Goal: Information Seeking & Learning: Check status

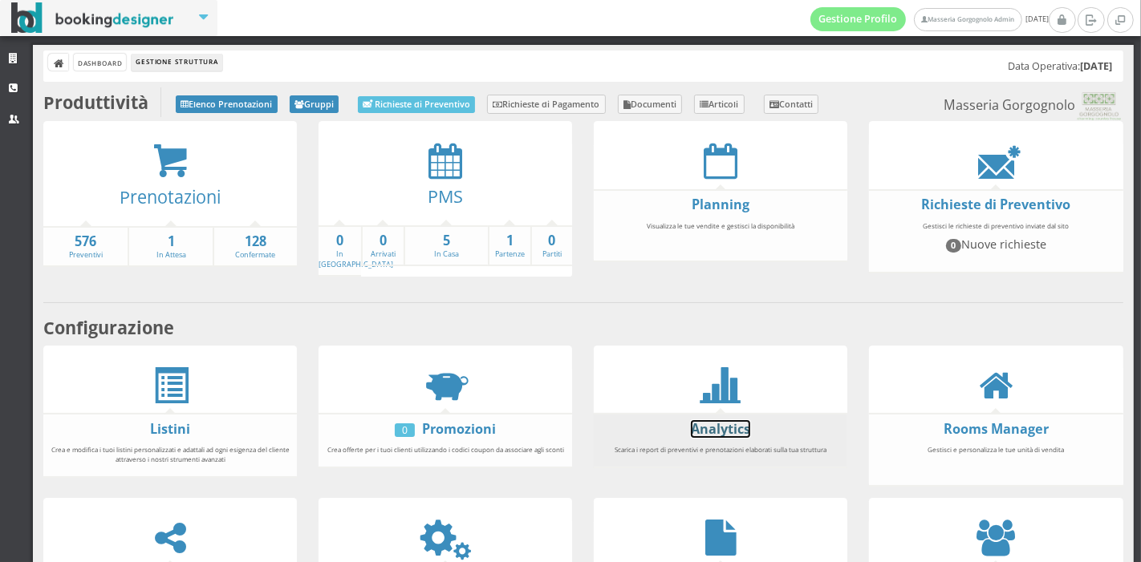
click at [733, 427] on link "Analytics" at bounding box center [720, 429] width 59 height 18
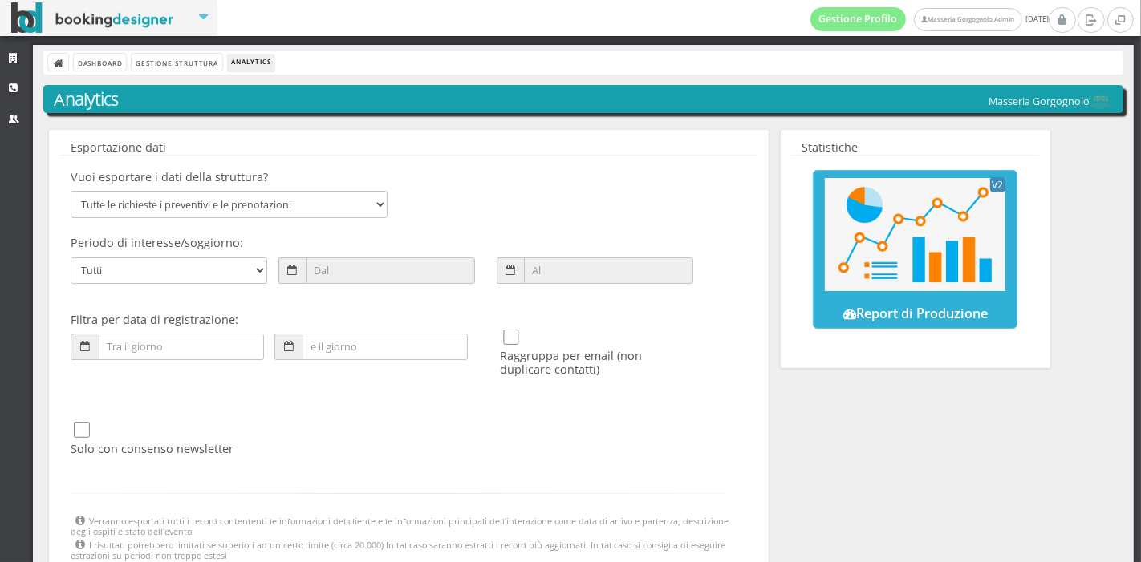
click at [870, 278] on img at bounding box center [915, 234] width 180 height 113
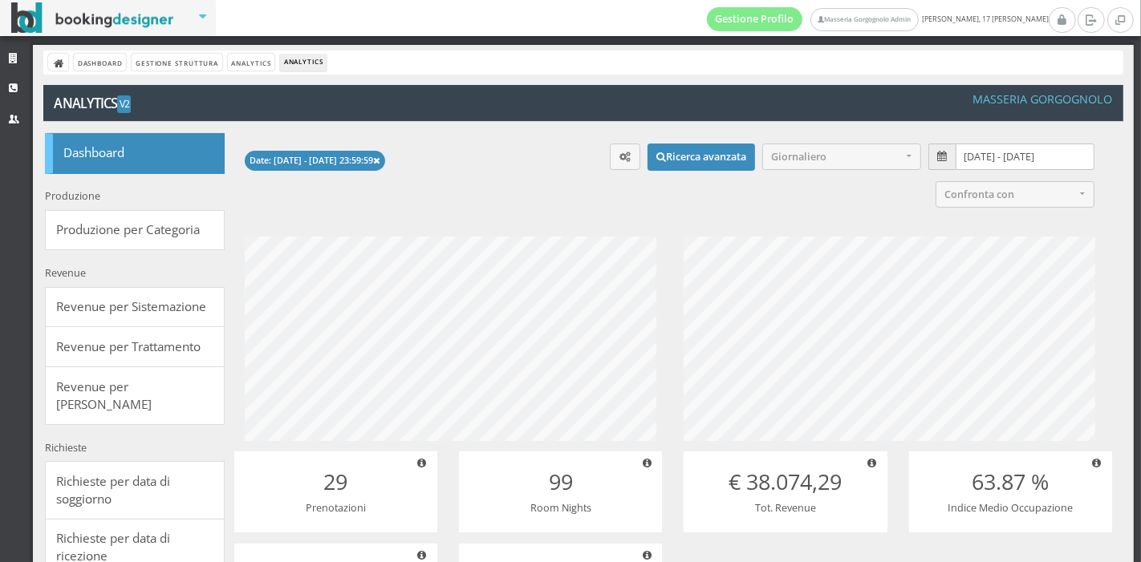
scroll to position [238, 481]
click at [1005, 159] on input "02/08/2025 - 01/09/2025" at bounding box center [1024, 157] width 138 height 26
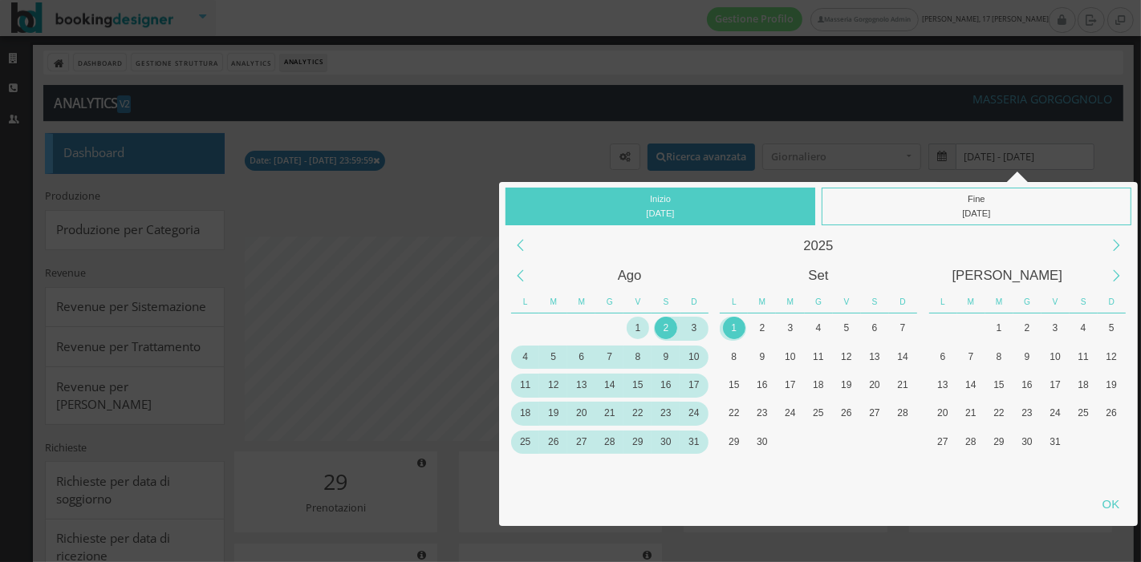
click at [632, 329] on div "1" at bounding box center [637, 328] width 22 height 22
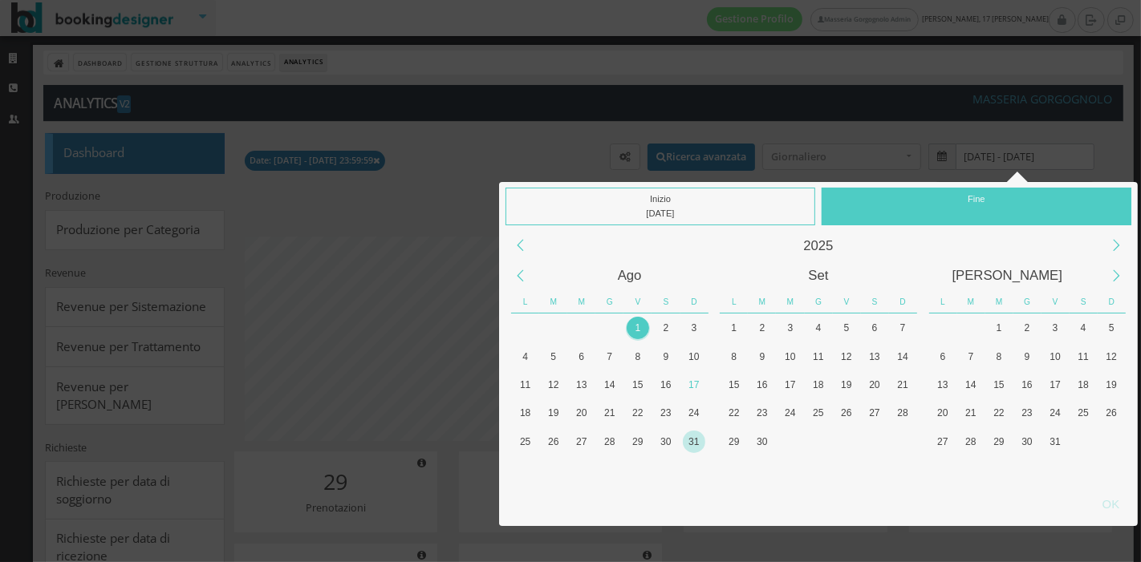
click at [690, 448] on div "31" at bounding box center [694, 442] width 22 height 22
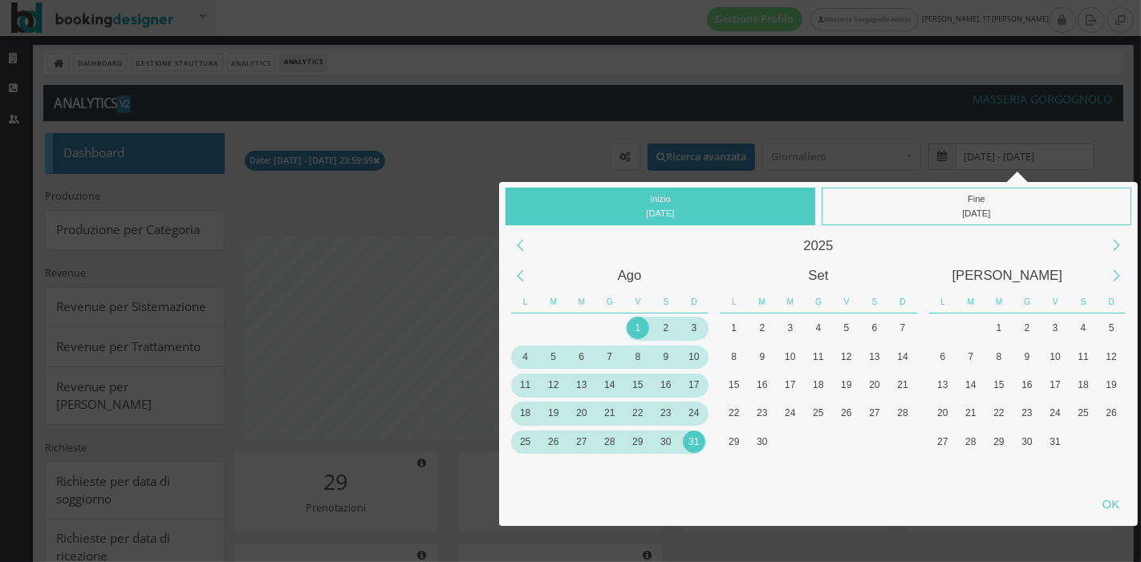
click at [1033, 138] on div "Inizio 01/08/2025 Fine 31/08/2025 2025 Ago Set Ott L M M G V S D L M M G V S D …" at bounding box center [570, 281] width 1141 height 562
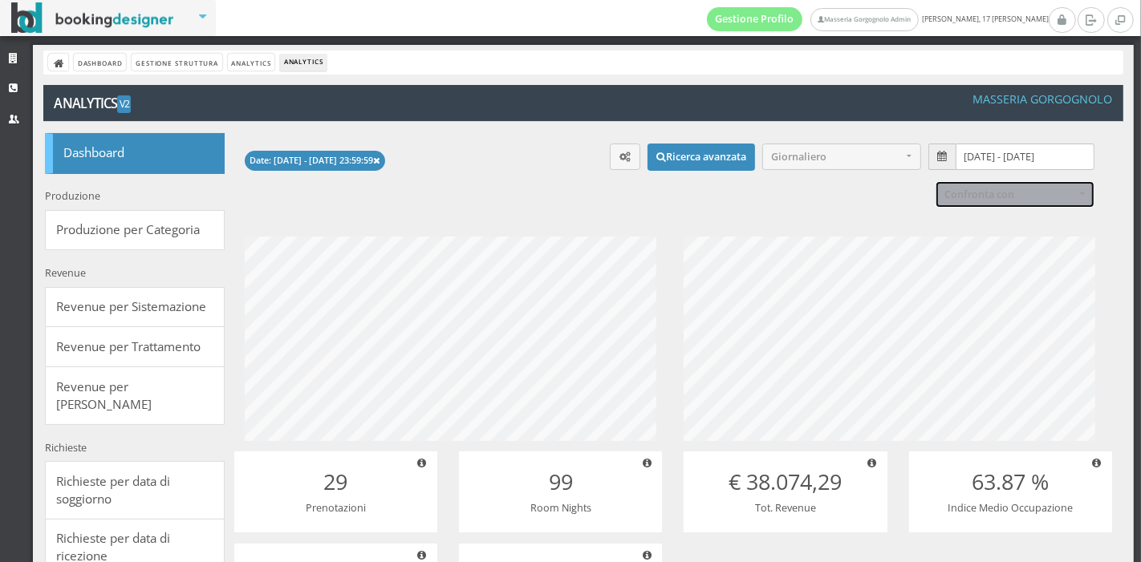
click at [1021, 191] on span "Confronta con" at bounding box center [1009, 194] width 131 height 12
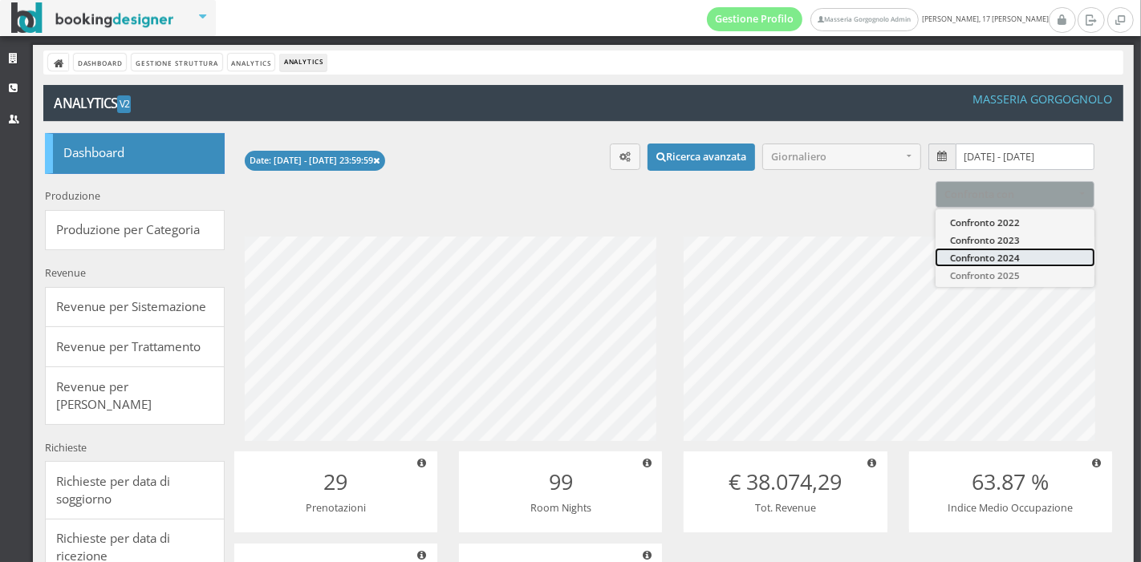
click at [999, 257] on span "Confronto 2024" at bounding box center [985, 257] width 70 height 14
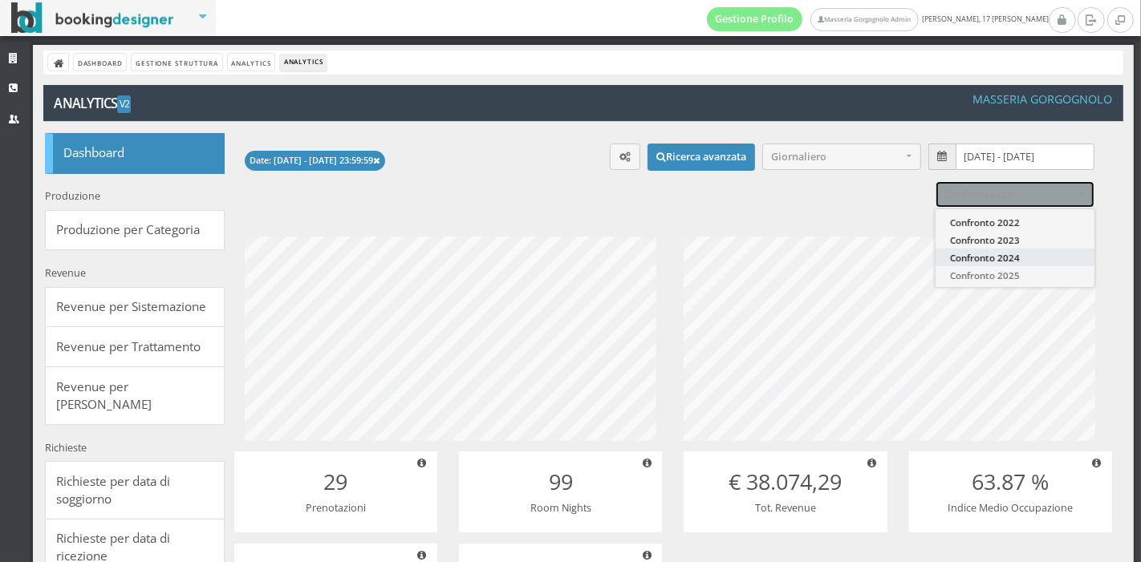
select select "2024"
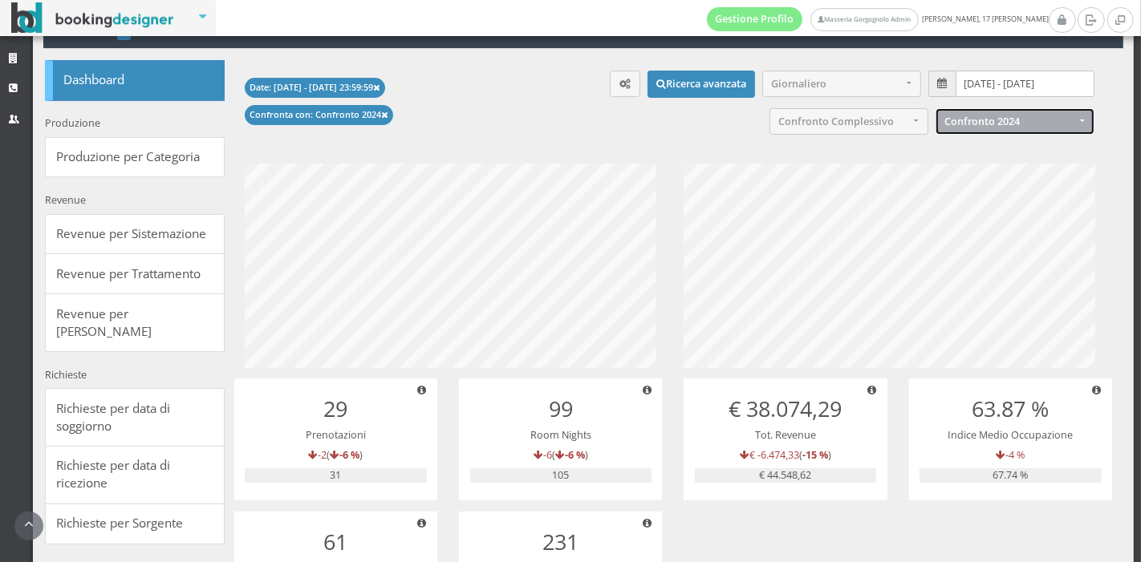
scroll to position [77, 0]
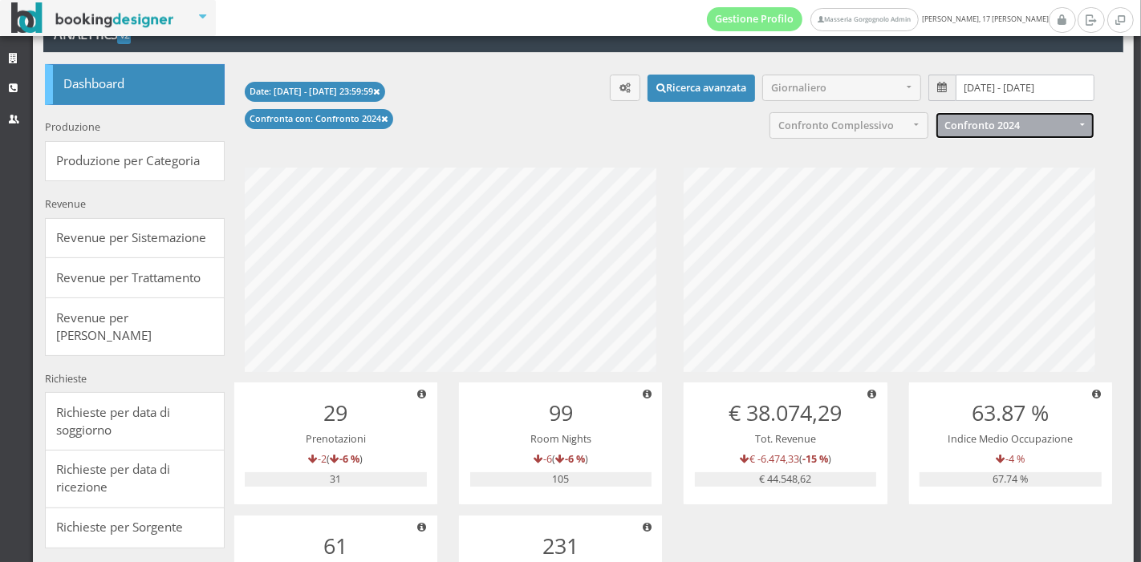
click at [987, 87] on input "02/08/2025 - 01/09/2025" at bounding box center [1024, 88] width 138 height 26
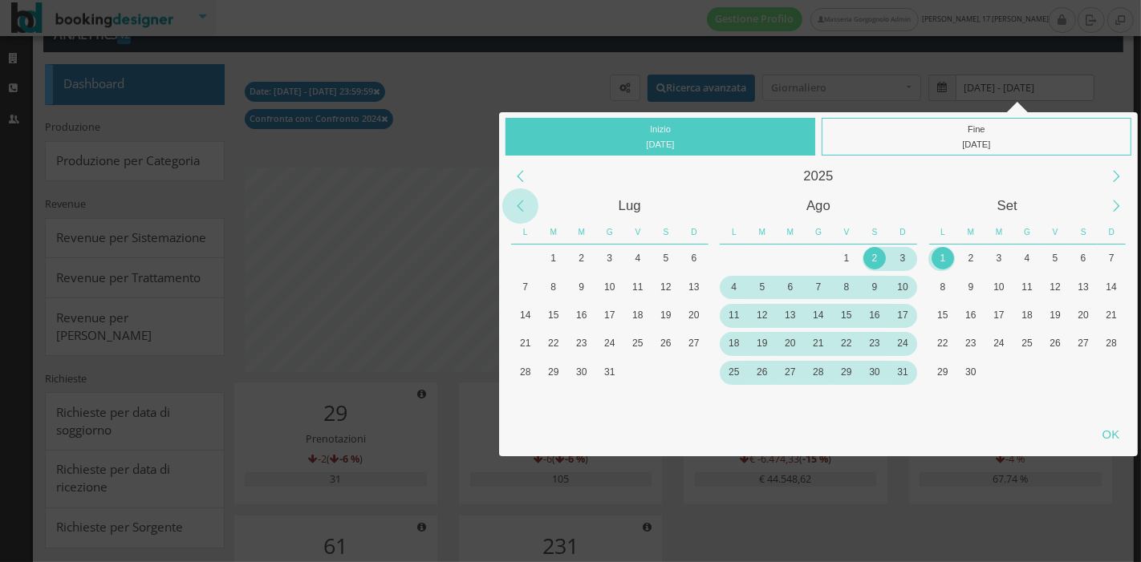
click at [522, 205] on div "Previous Month" at bounding box center [520, 206] width 36 height 36
click at [563, 258] on div "1" at bounding box center [553, 258] width 22 height 22
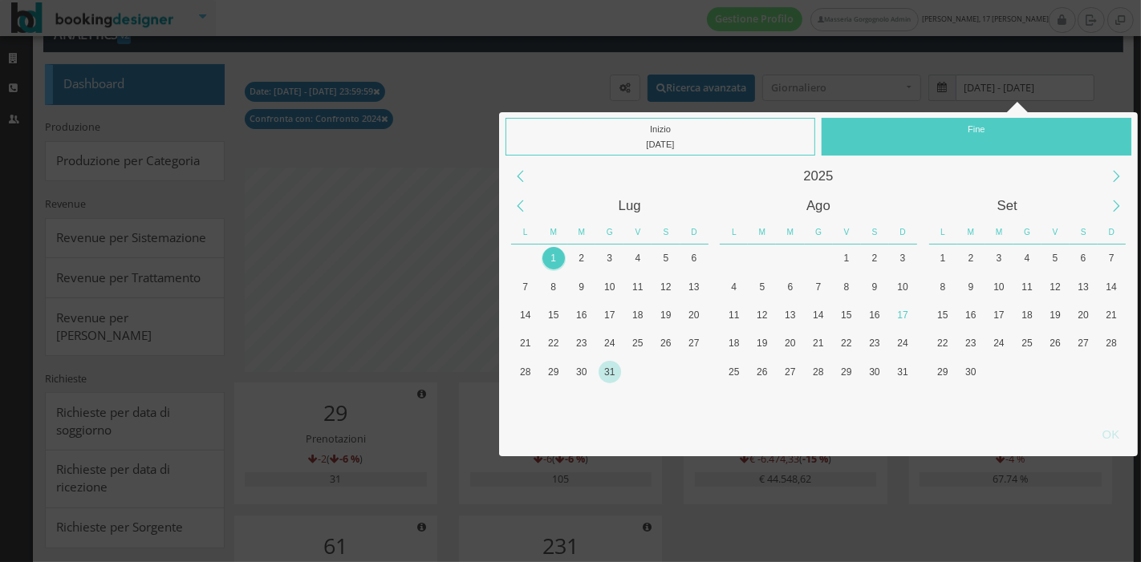
click at [613, 363] on div "31" at bounding box center [609, 372] width 28 height 28
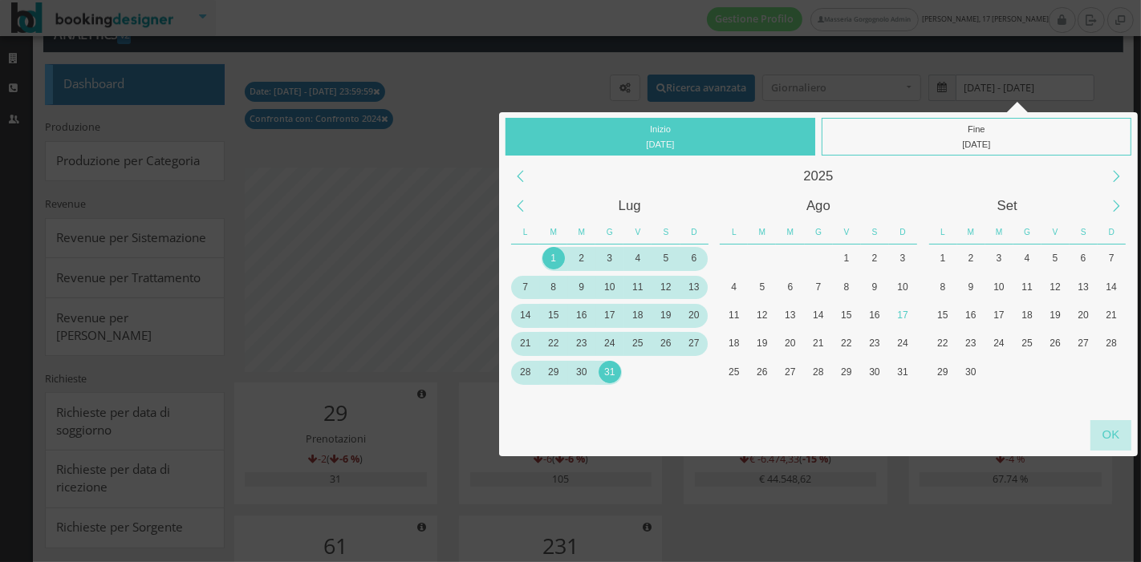
click at [1111, 433] on div "OK" at bounding box center [1110, 435] width 41 height 30
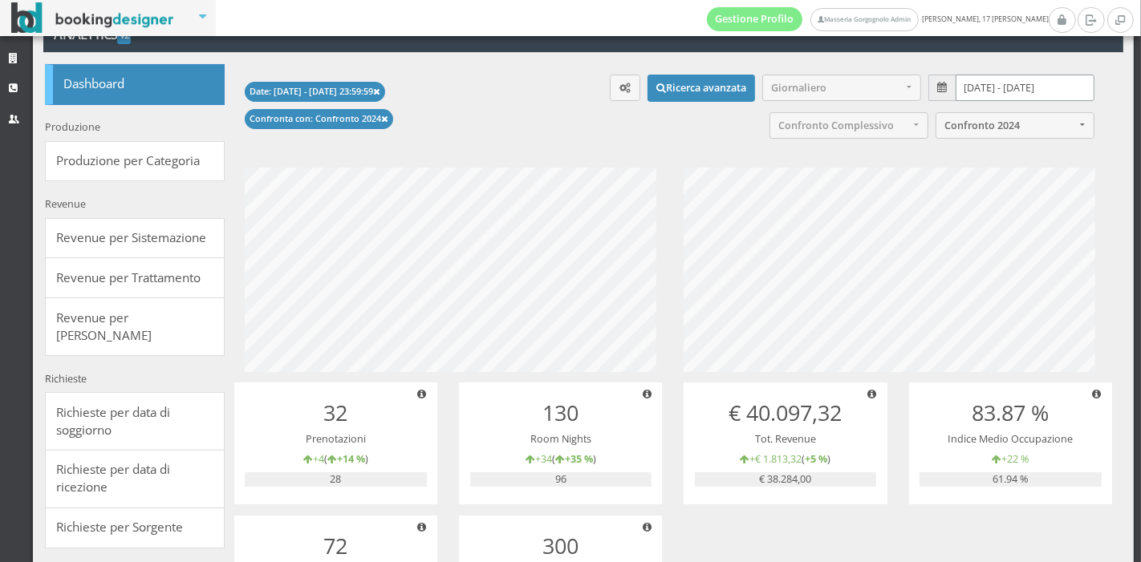
scroll to position [238, 481]
click at [977, 83] on input "01/07/2025 - 31/07/2025" at bounding box center [1024, 88] width 138 height 26
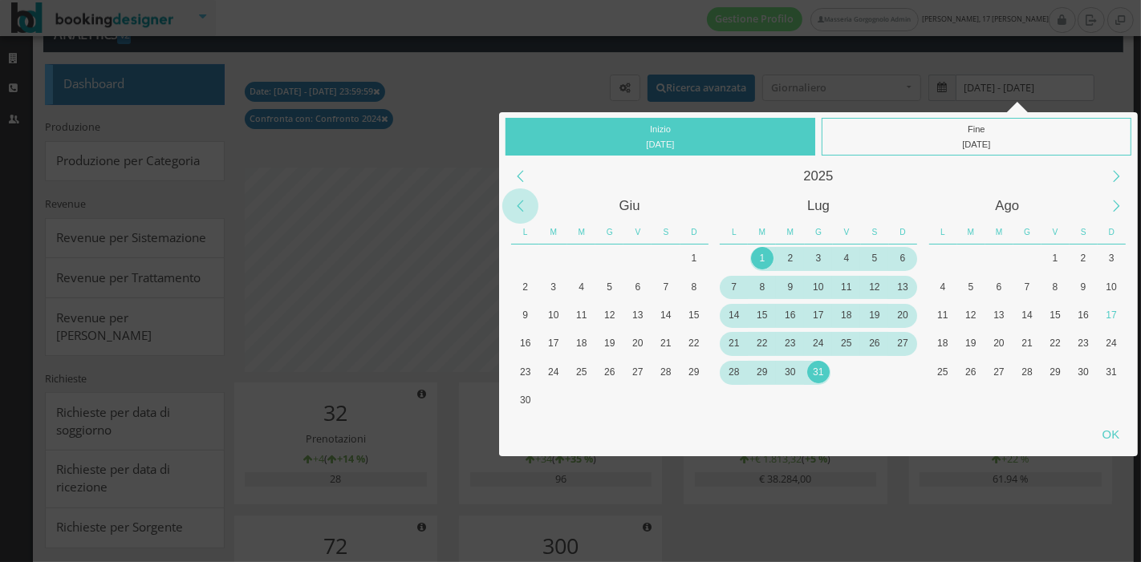
click at [520, 210] on div "Previous Month" at bounding box center [520, 206] width 36 height 36
click at [687, 258] on div "1" at bounding box center [694, 258] width 22 height 22
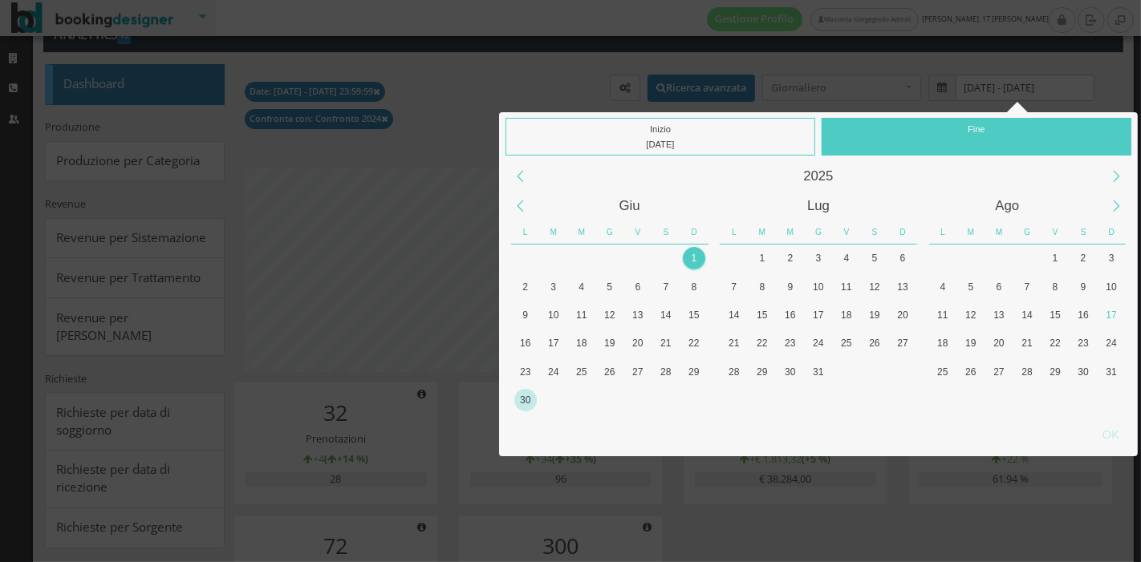
click at [524, 395] on div "30" at bounding box center [525, 400] width 22 height 22
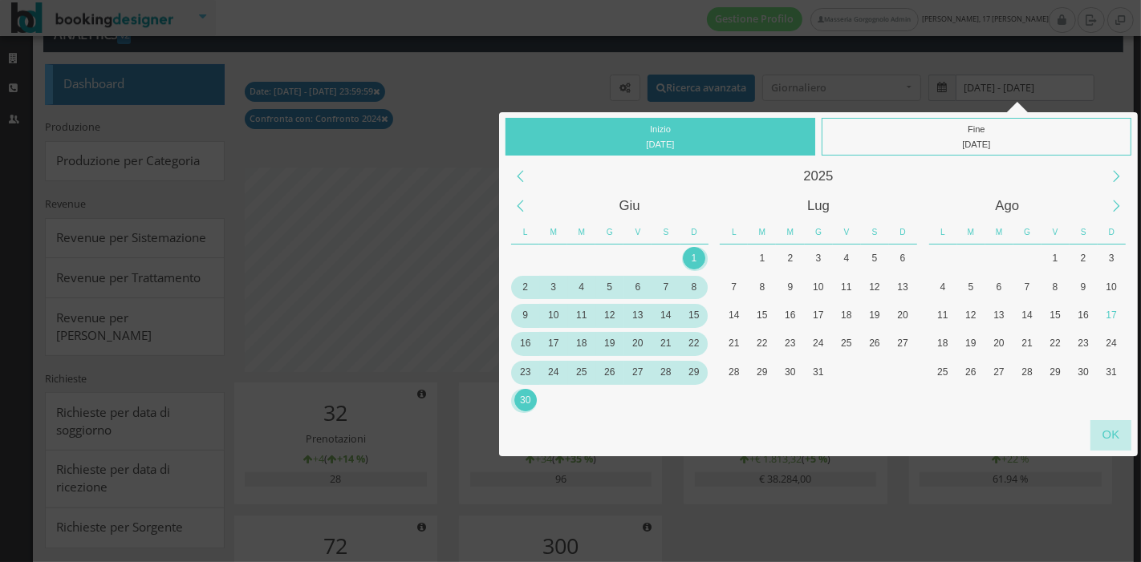
click at [1120, 429] on div "OK" at bounding box center [1110, 435] width 41 height 30
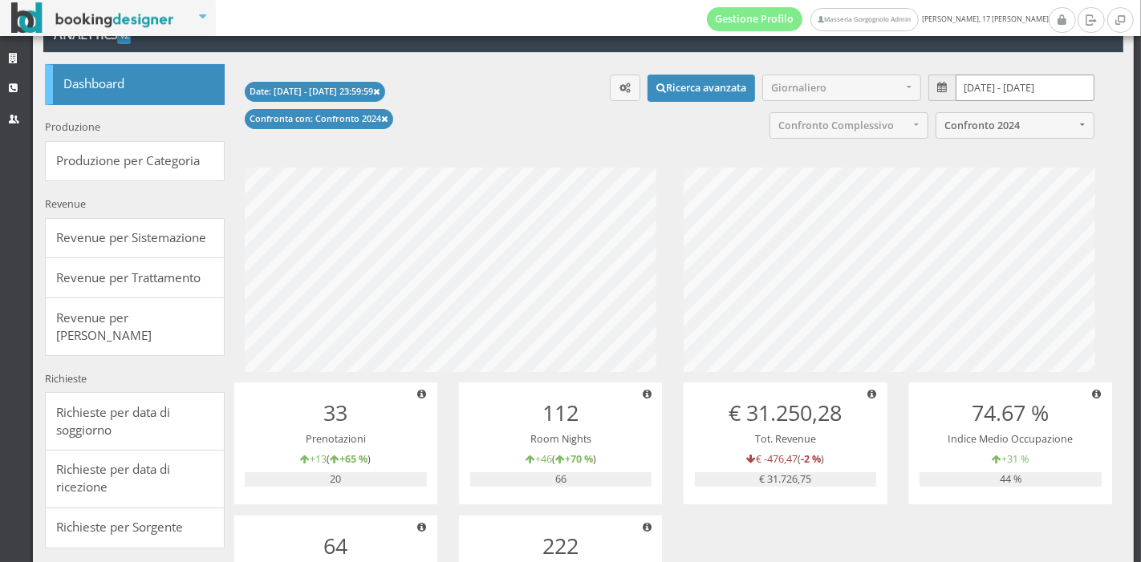
click at [997, 93] on input "01/06/2025 - 30/06/2025" at bounding box center [1024, 88] width 138 height 26
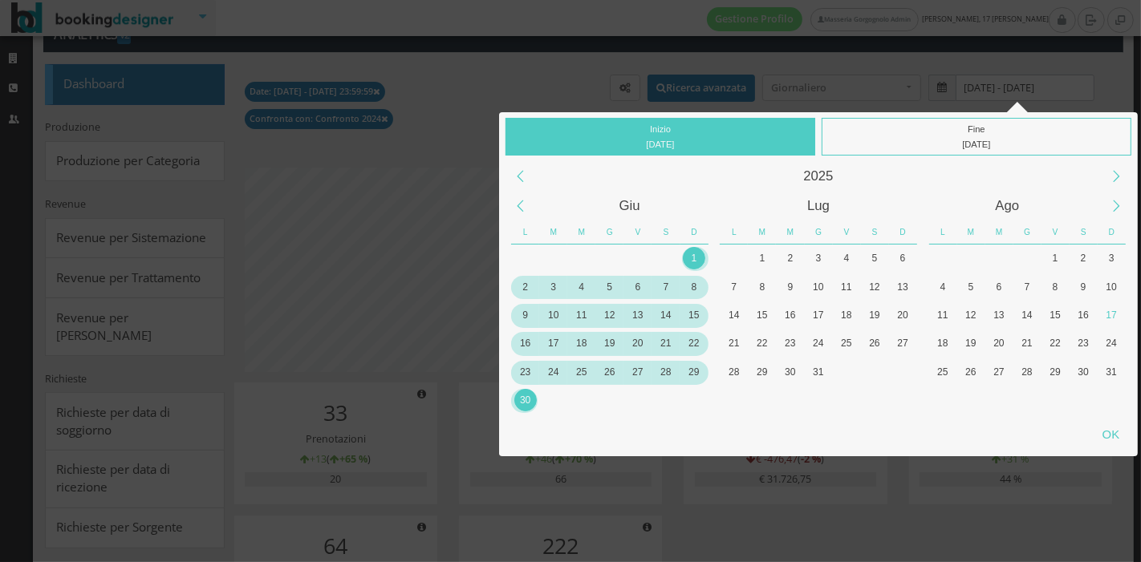
click at [990, 86] on div "Inizio 01/06/2025 Fine 30/06/2025 2025 Giu Lug Ago L M M G V S D L M M G V S D …" at bounding box center [570, 281] width 1141 height 562
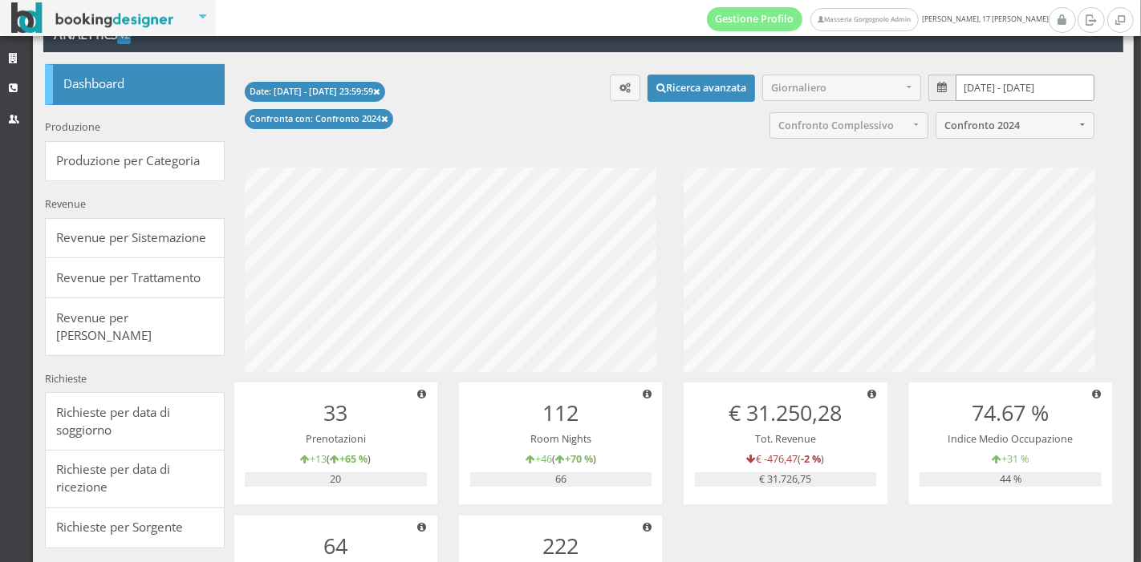
click at [990, 86] on input "01/06/2025 - 30/06/2025" at bounding box center [1024, 88] width 138 height 26
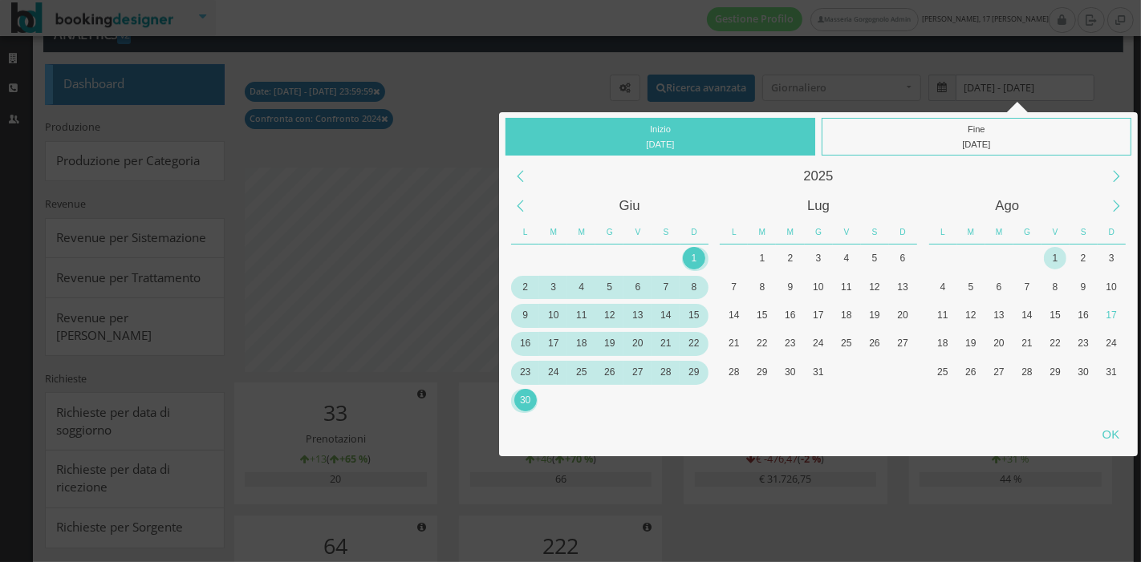
click at [1064, 264] on div "1" at bounding box center [1055, 258] width 22 height 22
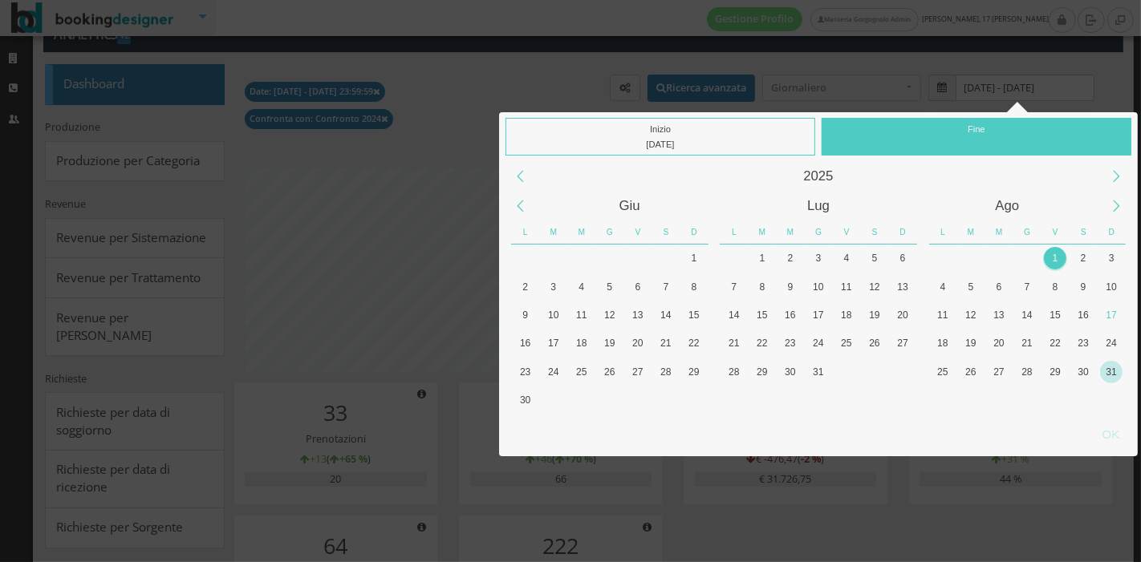
click at [1121, 384] on div "31" at bounding box center [1111, 372] width 28 height 28
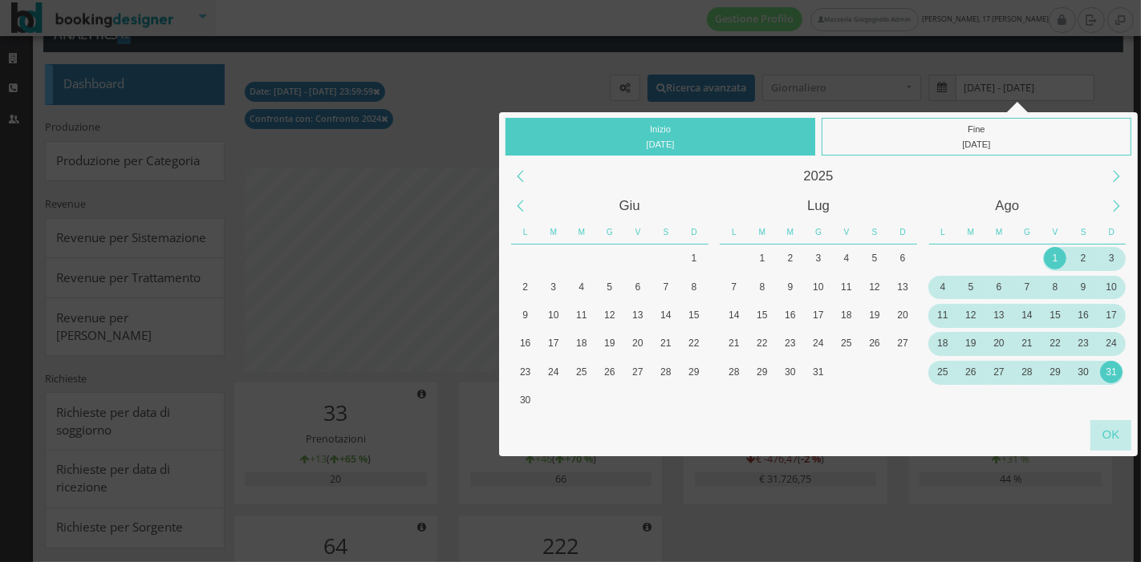
click at [1107, 428] on div "OK" at bounding box center [1110, 435] width 41 height 30
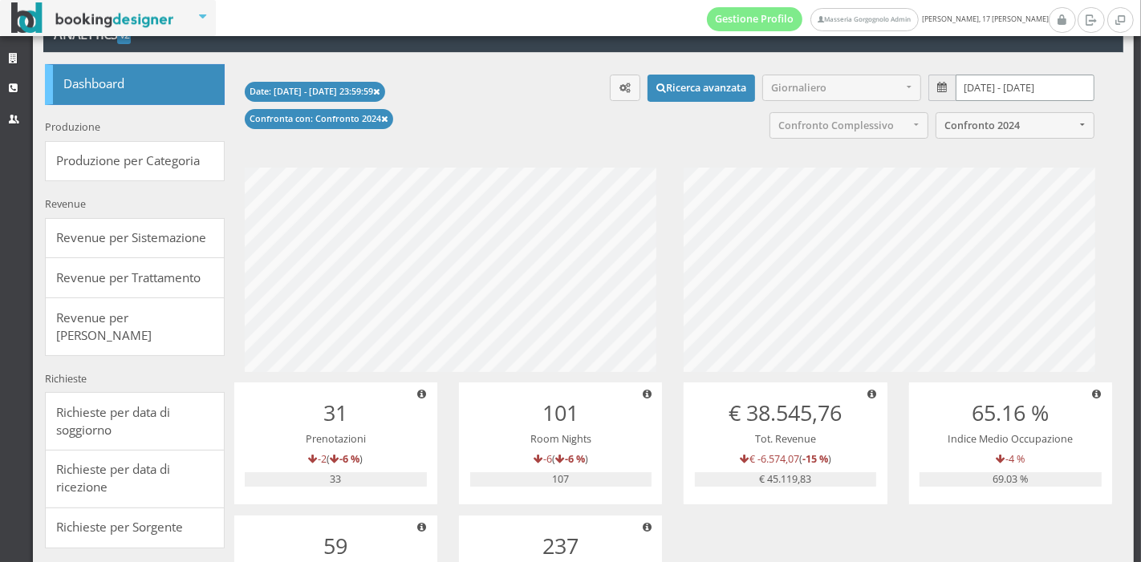
click at [1021, 92] on input "01/08/2025 - 31/08/2025" at bounding box center [1024, 88] width 138 height 26
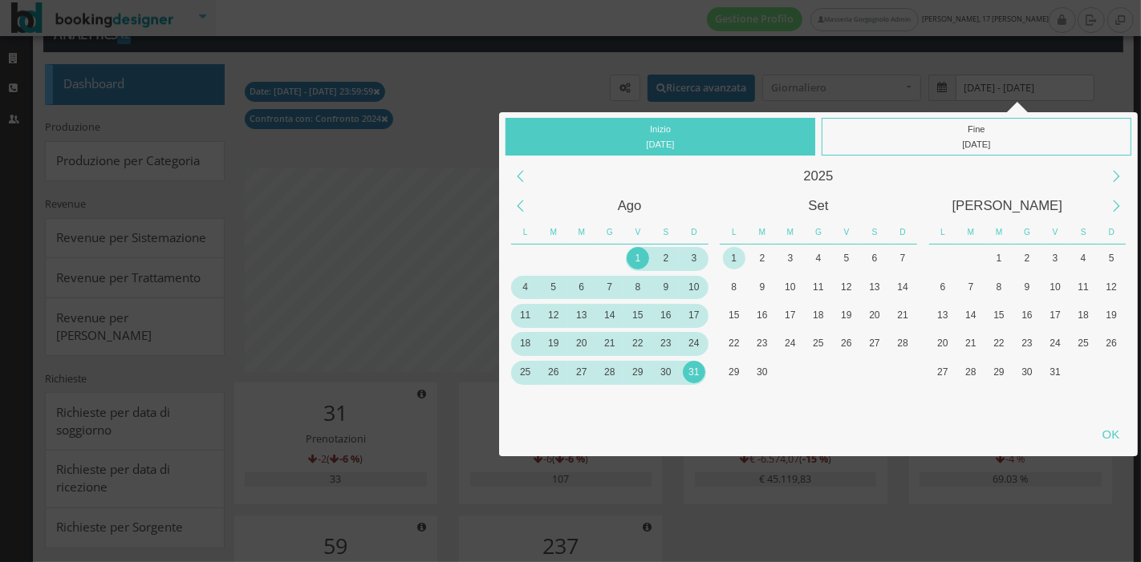
click at [728, 261] on div "1" at bounding box center [734, 258] width 22 height 22
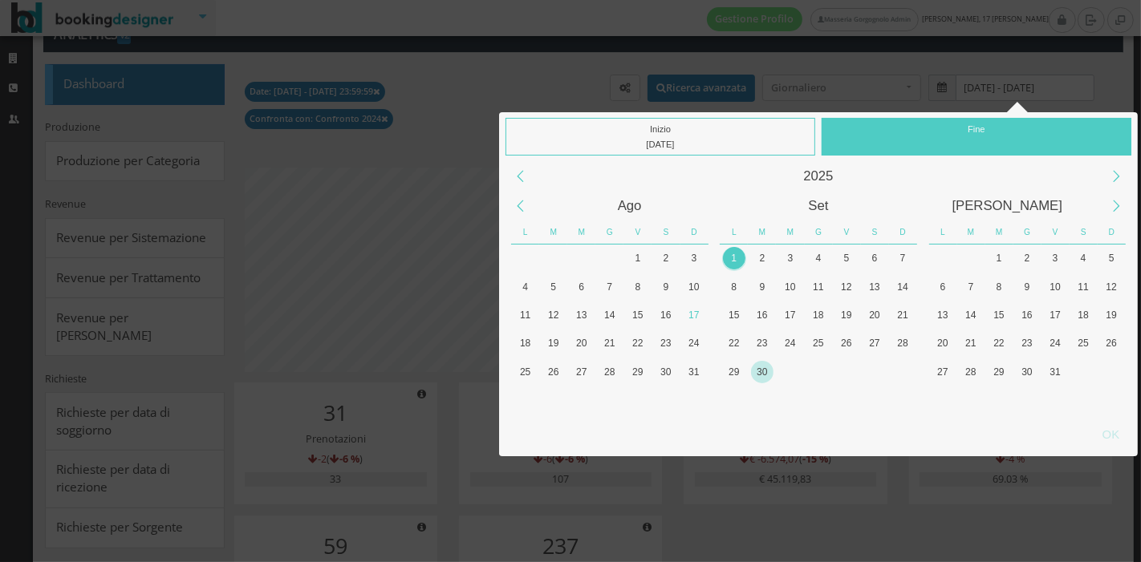
click at [765, 371] on div "30" at bounding box center [762, 372] width 22 height 22
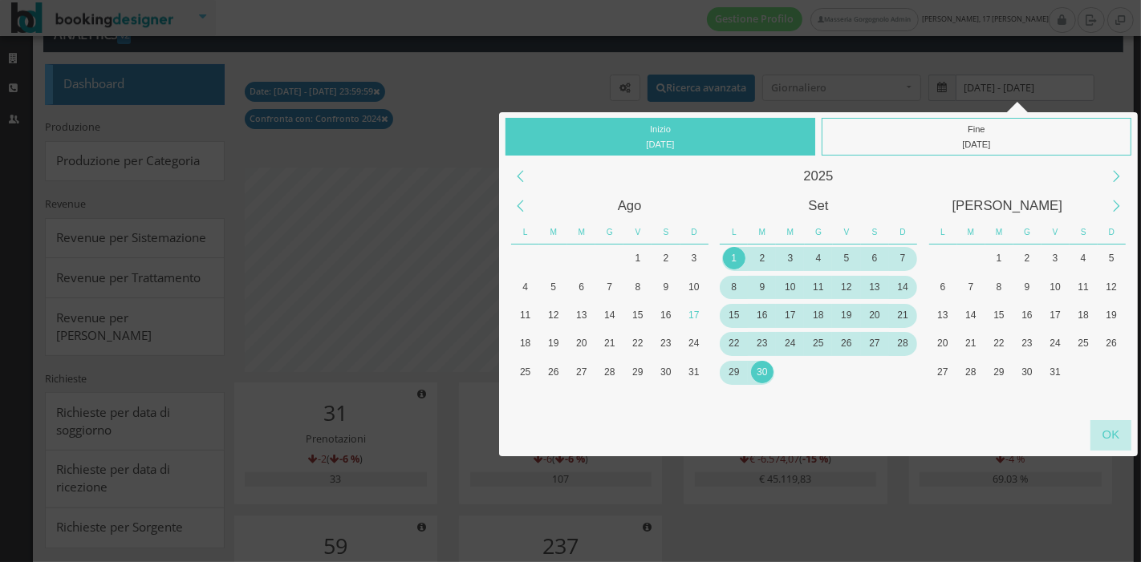
click at [1112, 441] on div "OK" at bounding box center [1110, 435] width 41 height 30
type input "01/09/2025 - 30/09/2025"
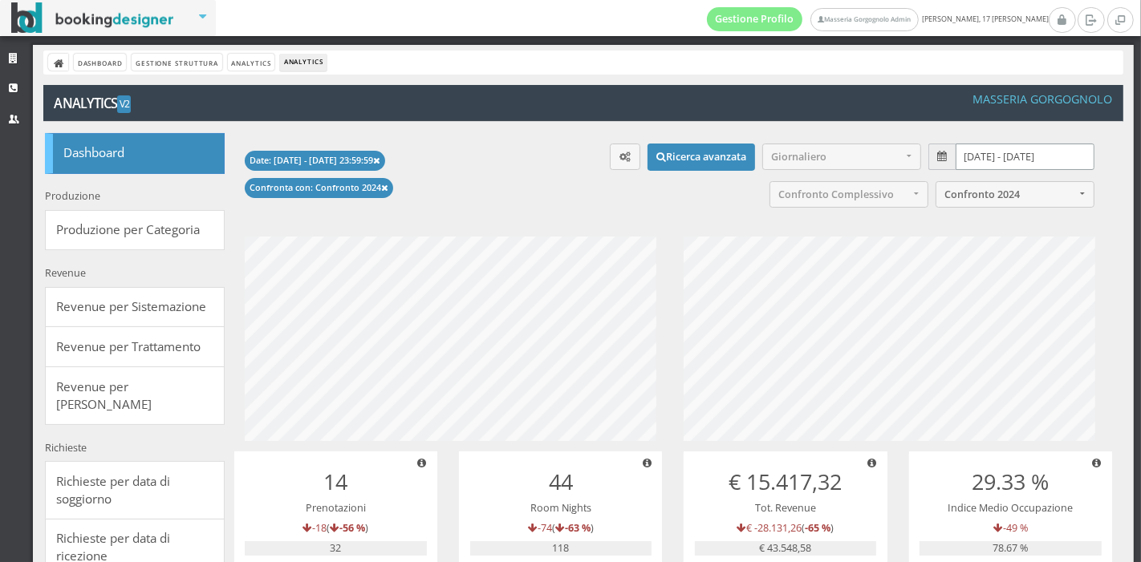
scroll to position [1, 0]
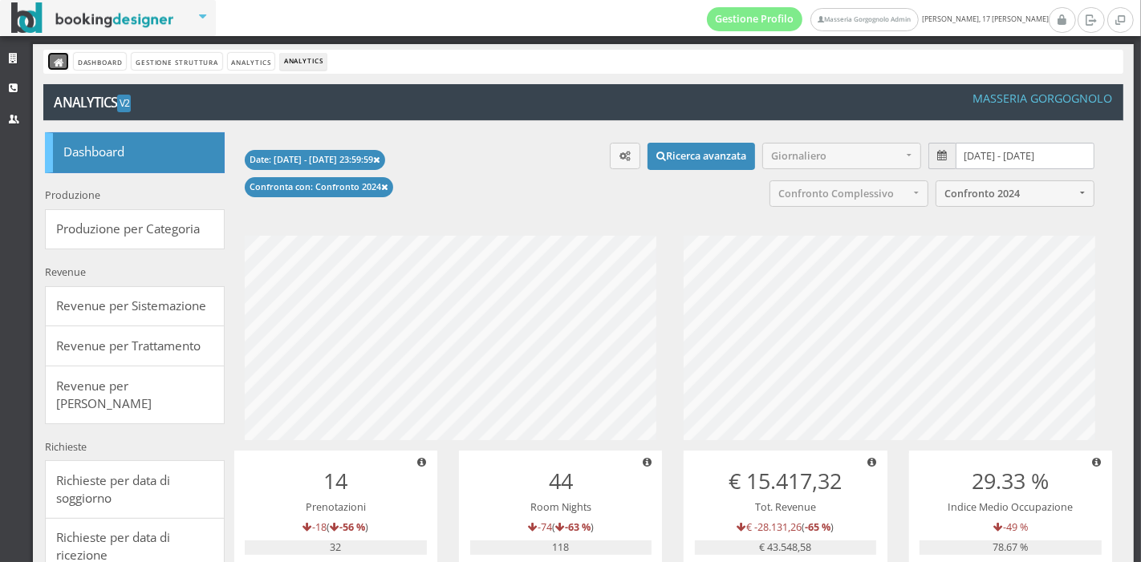
click at [48, 63] on link at bounding box center [58, 61] width 20 height 17
